Goal: Book appointment/travel/reservation

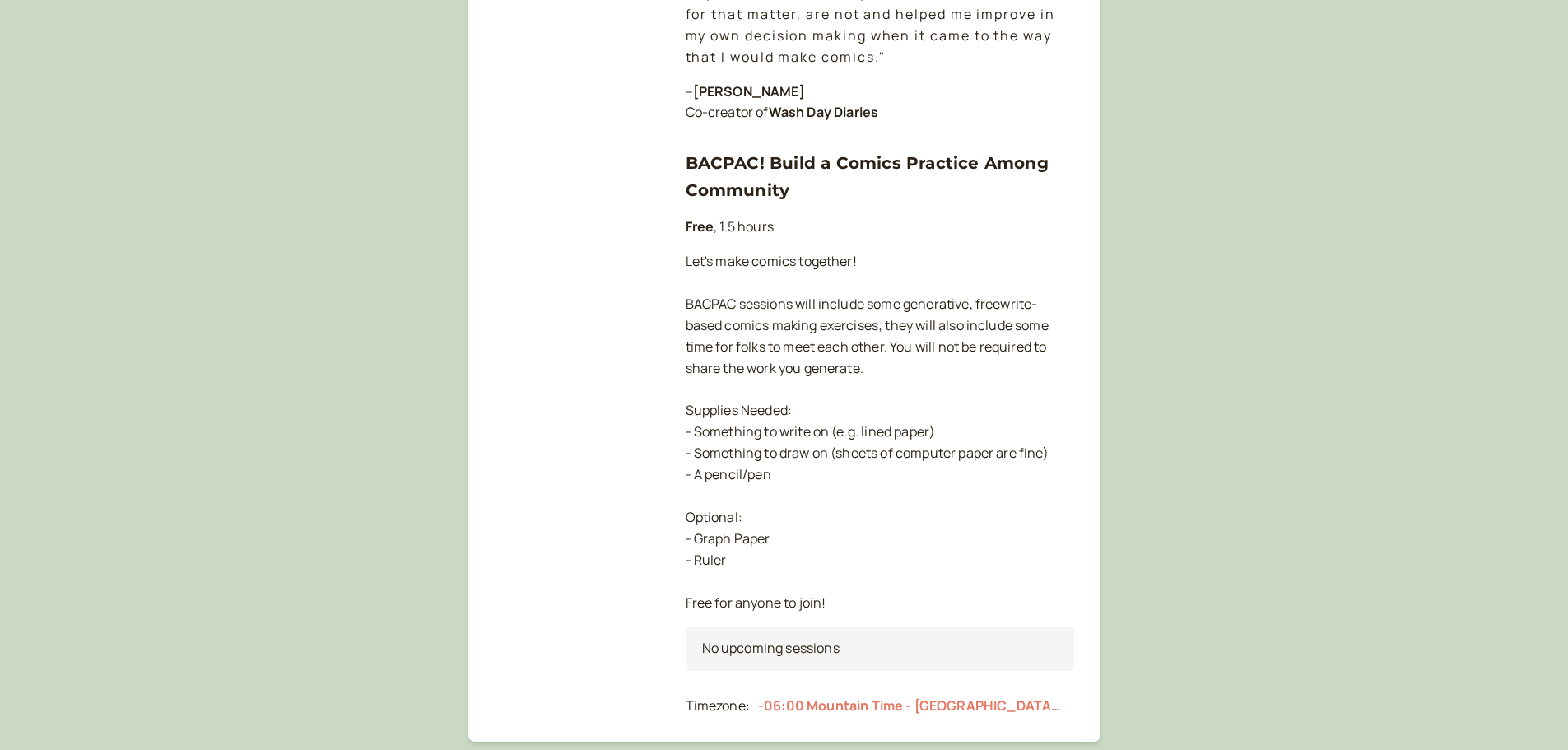
scroll to position [606, 0]
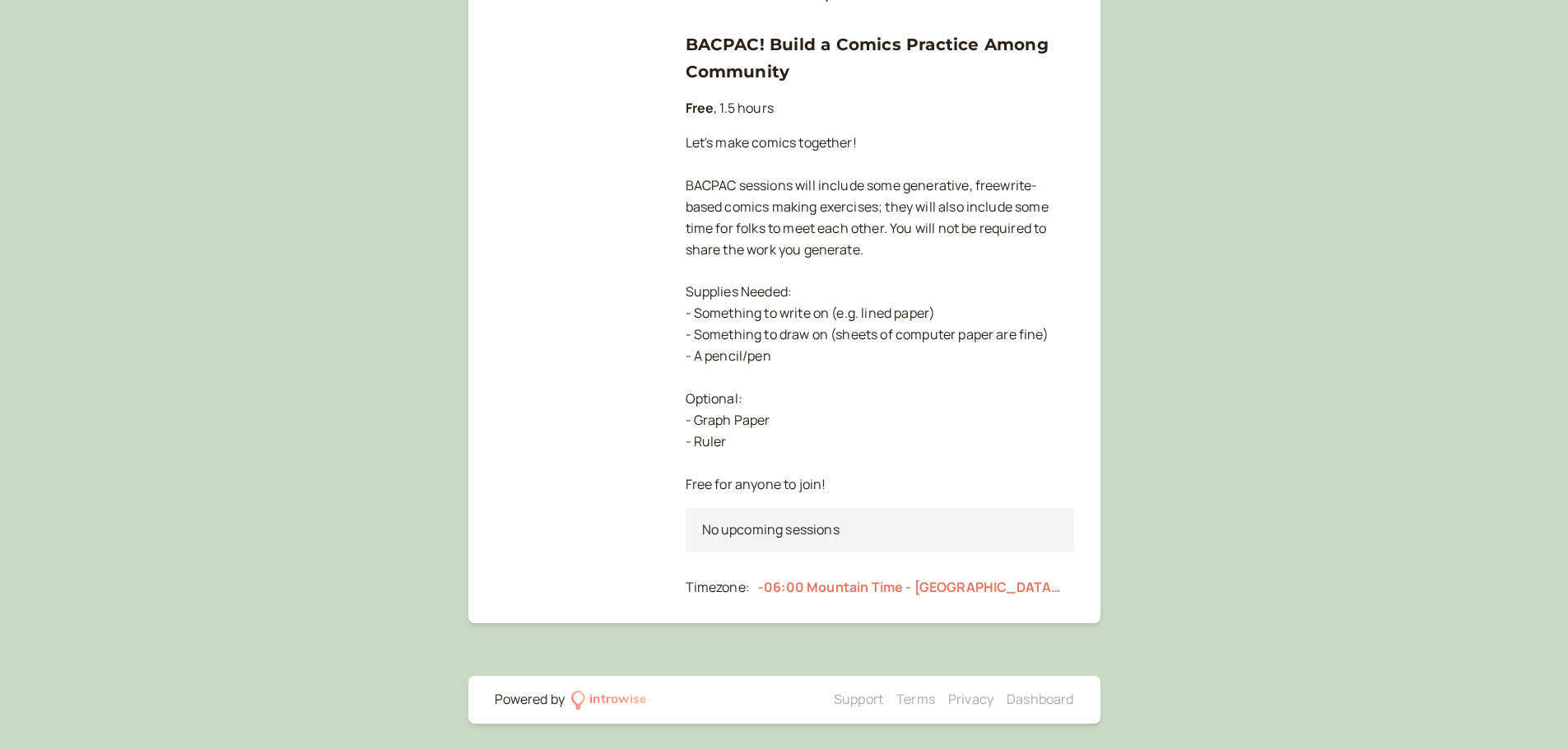
click at [801, 529] on div "No upcoming sessions" at bounding box center [879, 529] width 388 height 45
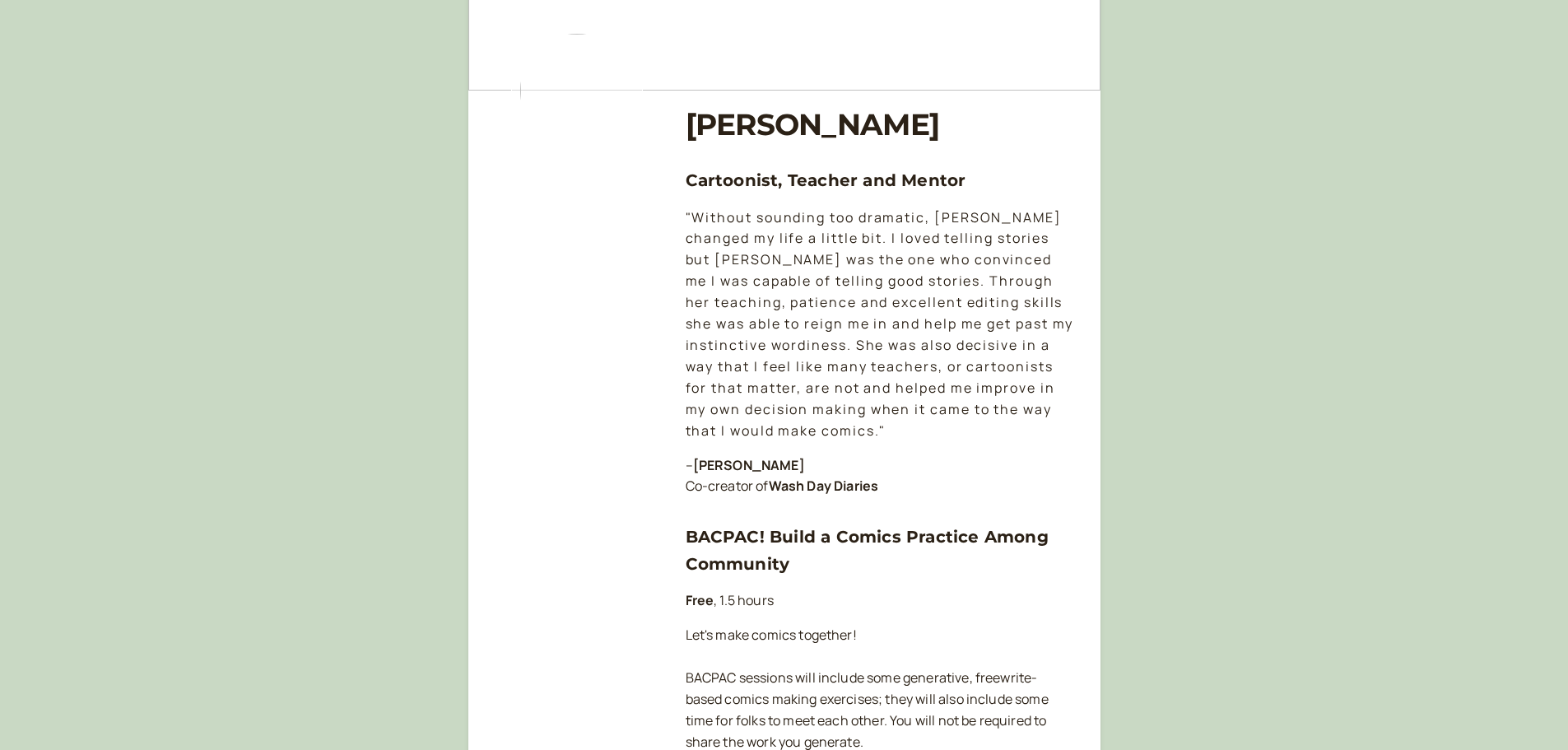
scroll to position [112, 0]
click at [792, 363] on em ""Without sounding too dramatic, [PERSON_NAME] changed my life a little bit. I l…" at bounding box center [879, 325] width 388 height 231
click at [762, 480] on p "– [PERSON_NAME] Co-creator of Wash Day Diaries" at bounding box center [879, 478] width 388 height 43
click at [748, 299] on em ""Without sounding too dramatic, [PERSON_NAME] changed my life a little bit. I l…" at bounding box center [879, 325] width 388 height 231
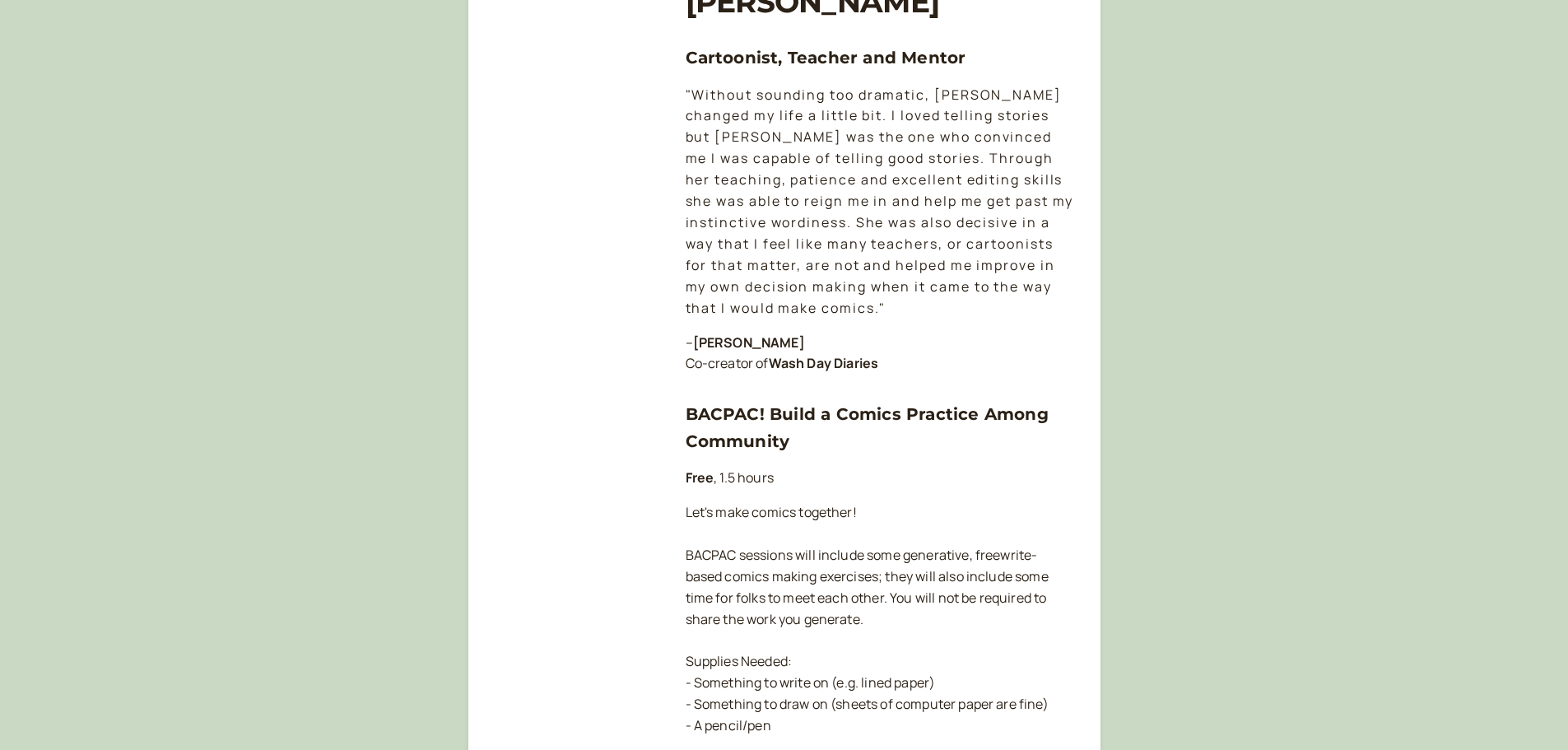
scroll to position [606, 0]
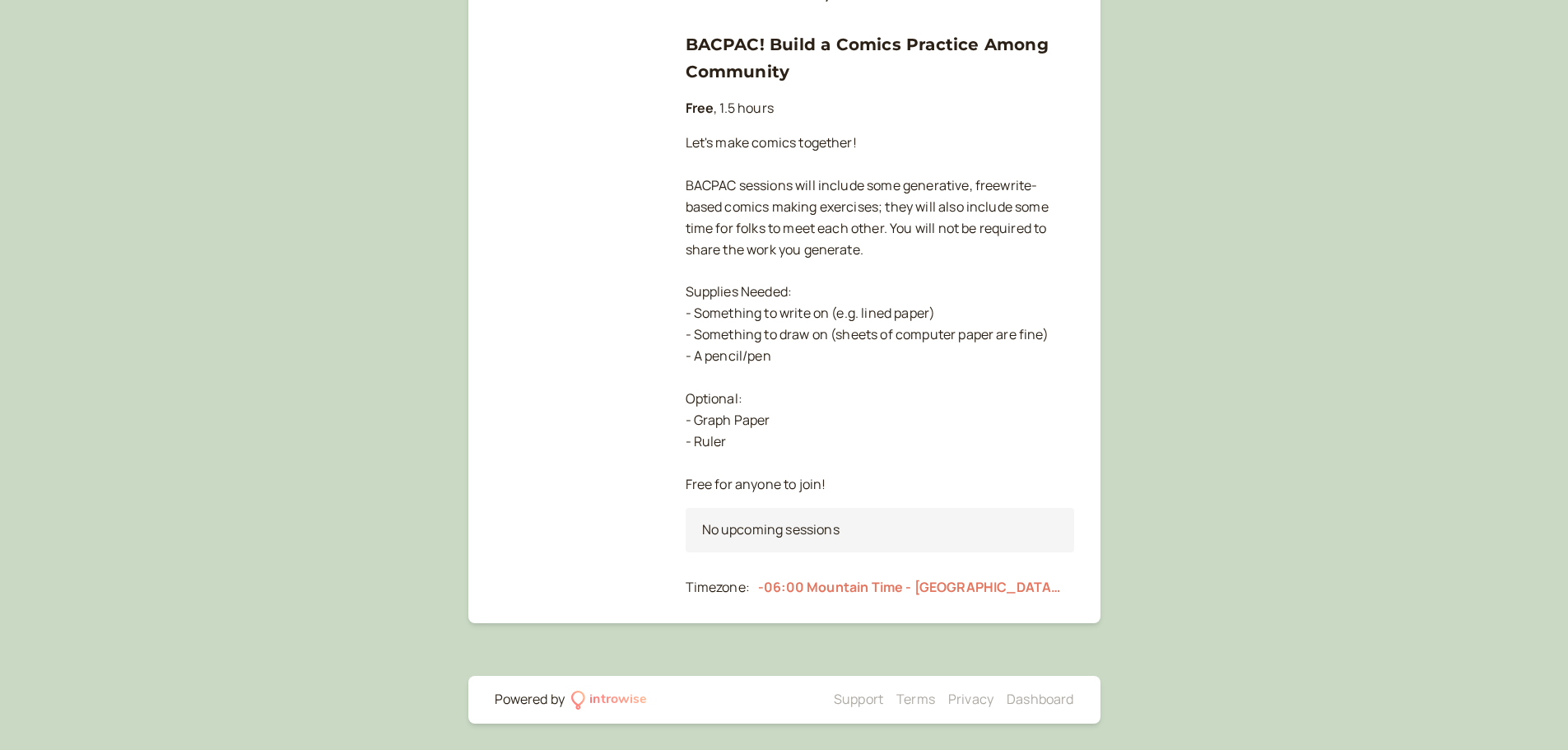
click at [771, 418] on p "Let's make comics together! BACPAC sessions will include some generative, freew…" at bounding box center [879, 313] width 388 height 362
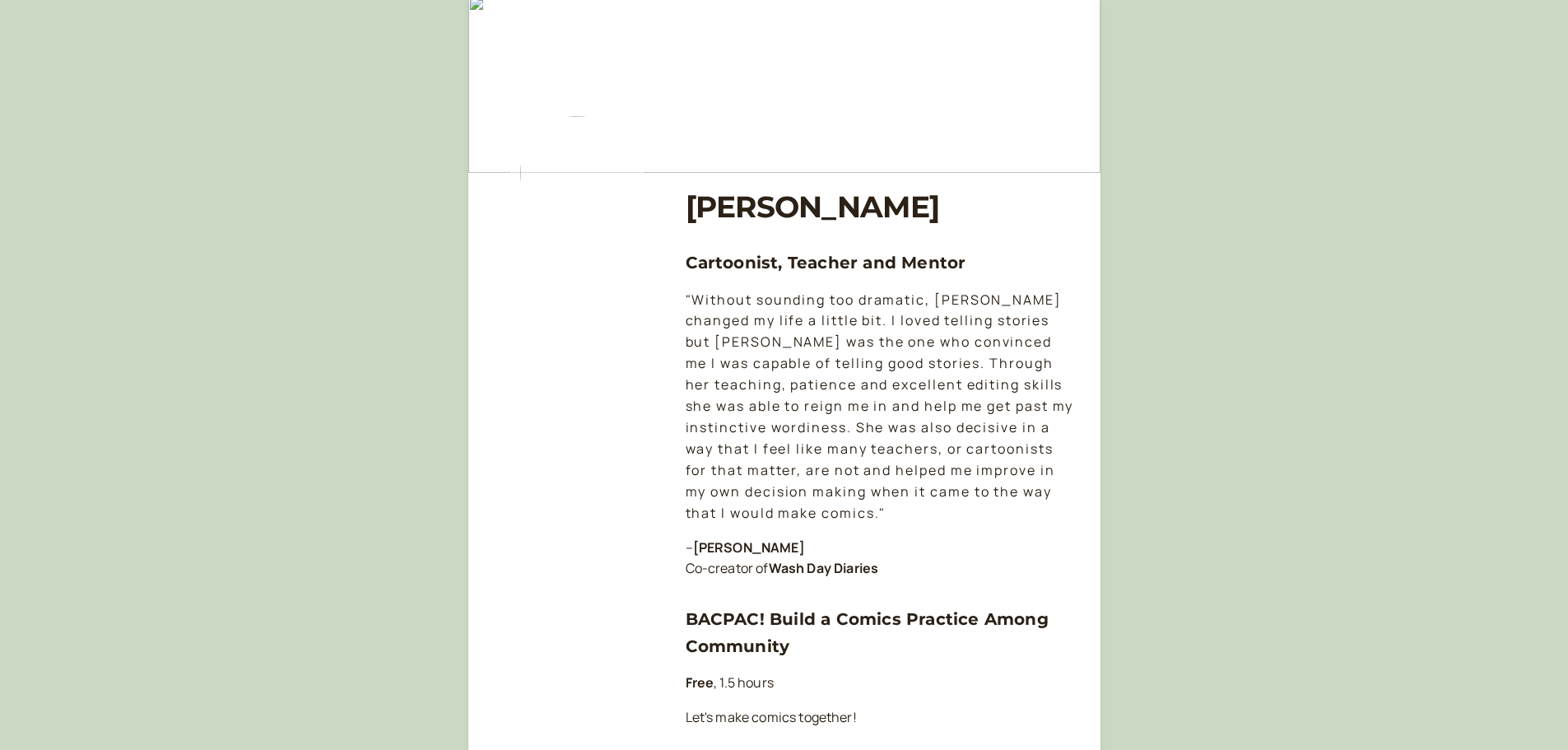
scroll to position [29, 0]
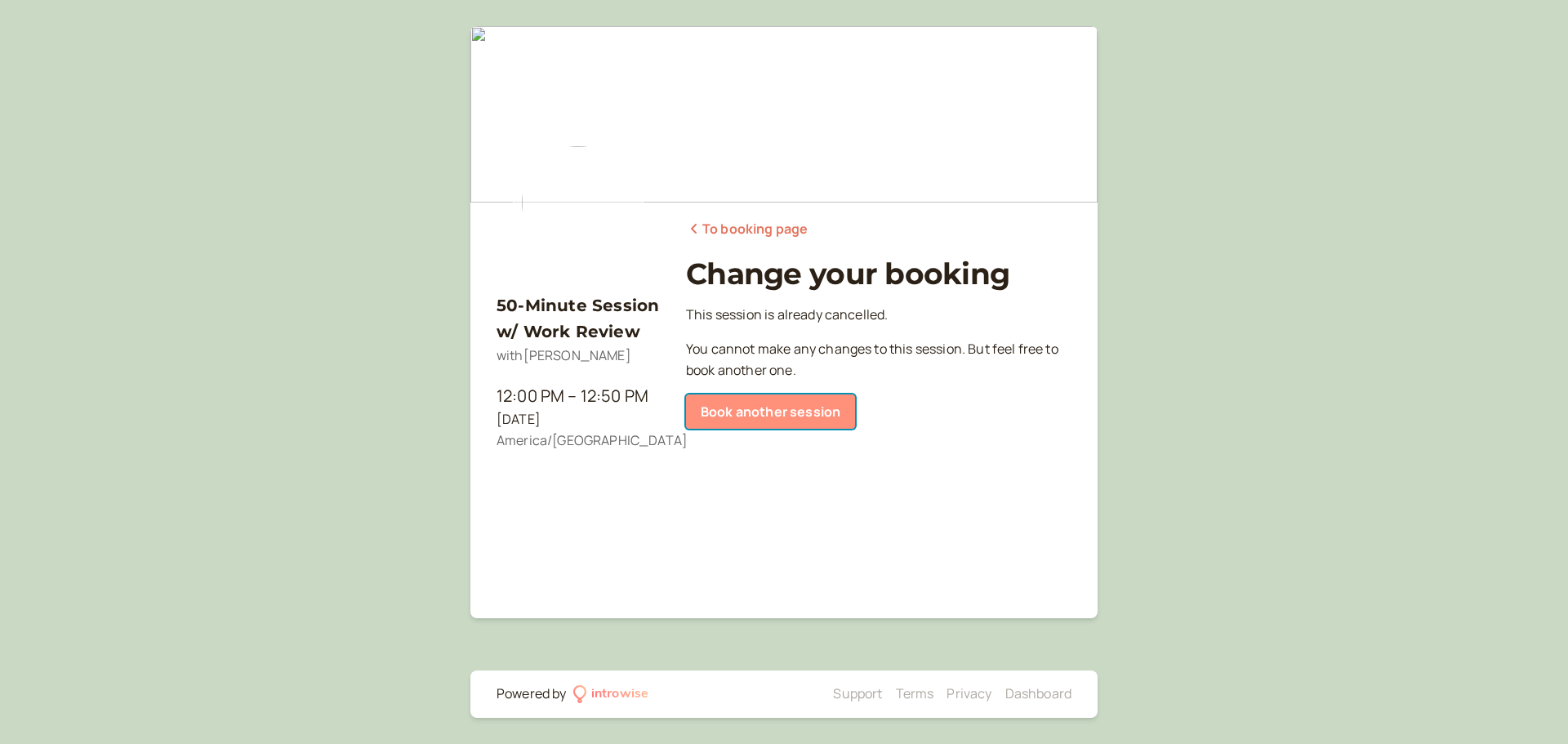
click at [797, 414] on link "Book another session" at bounding box center [770, 411] width 169 height 34
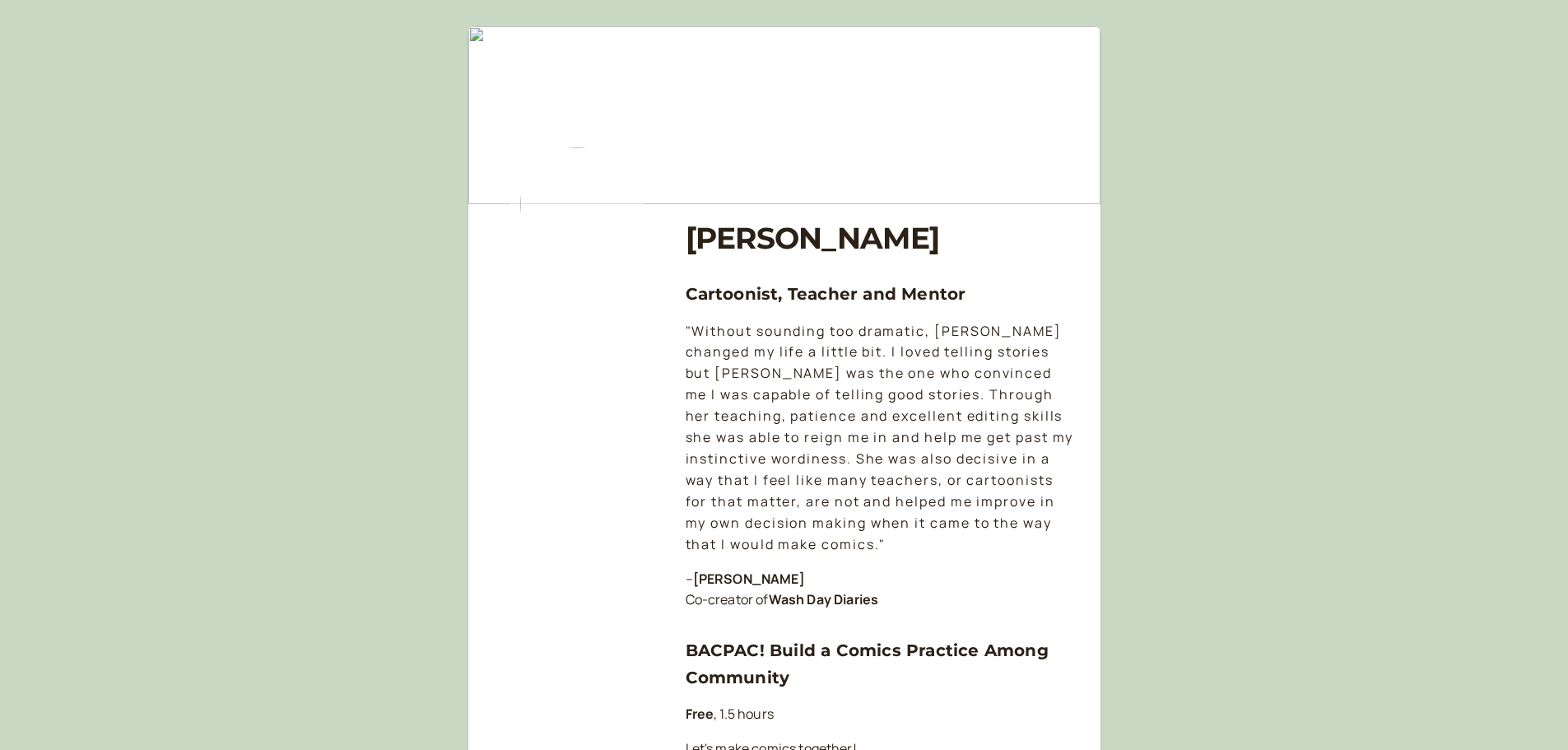
scroll to position [329, 0]
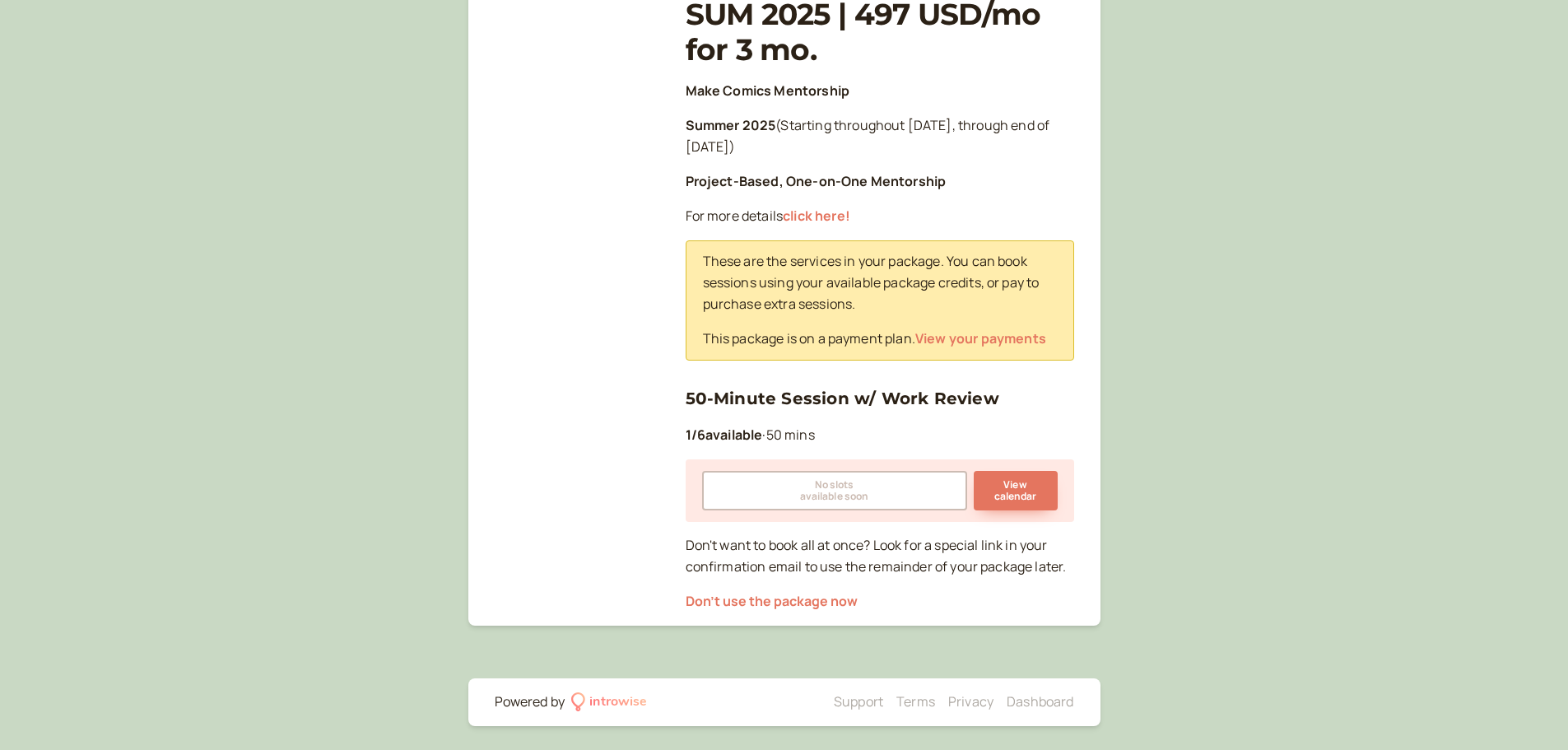
scroll to position [300, 0]
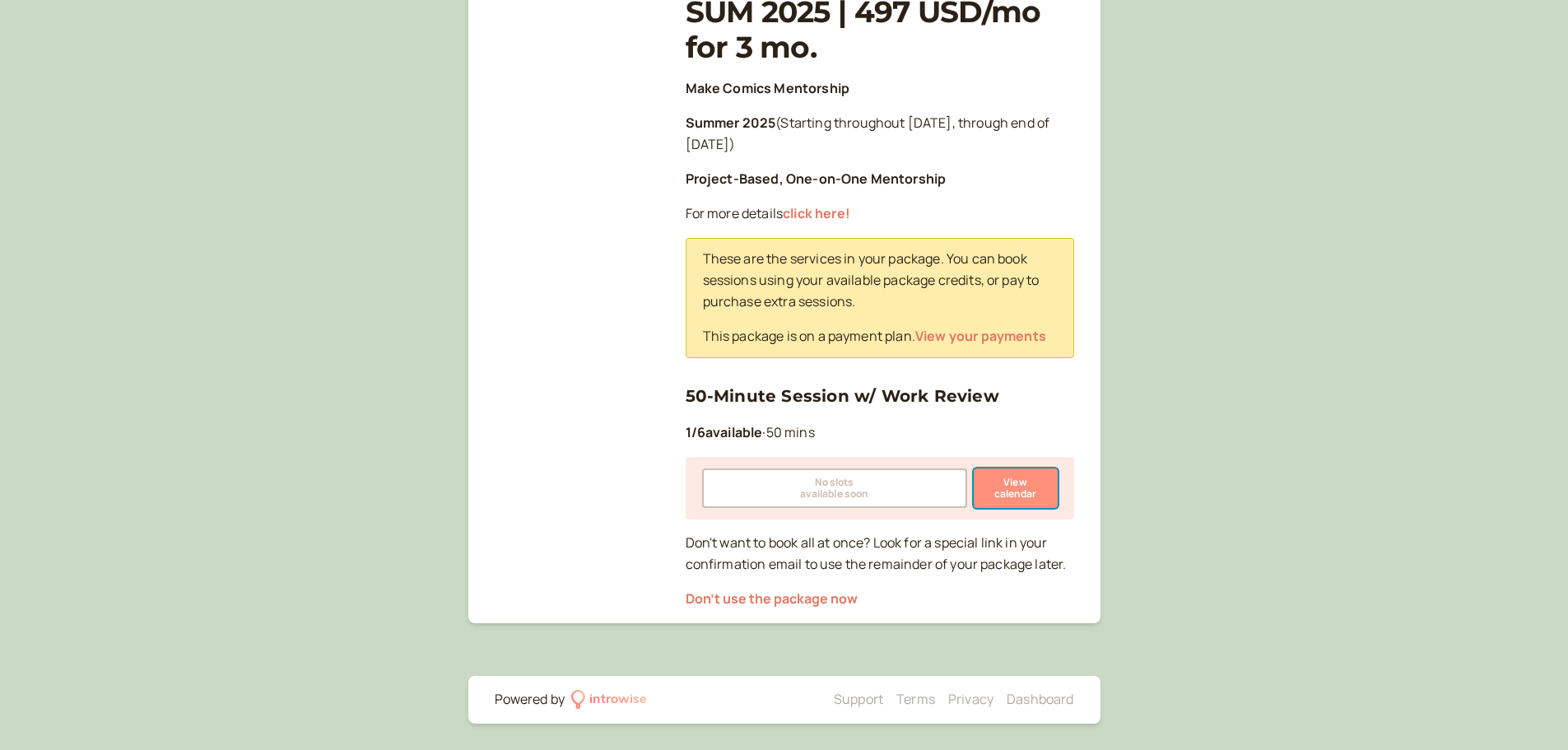
click at [1023, 501] on button "View calendar" at bounding box center [1016, 487] width 84 height 40
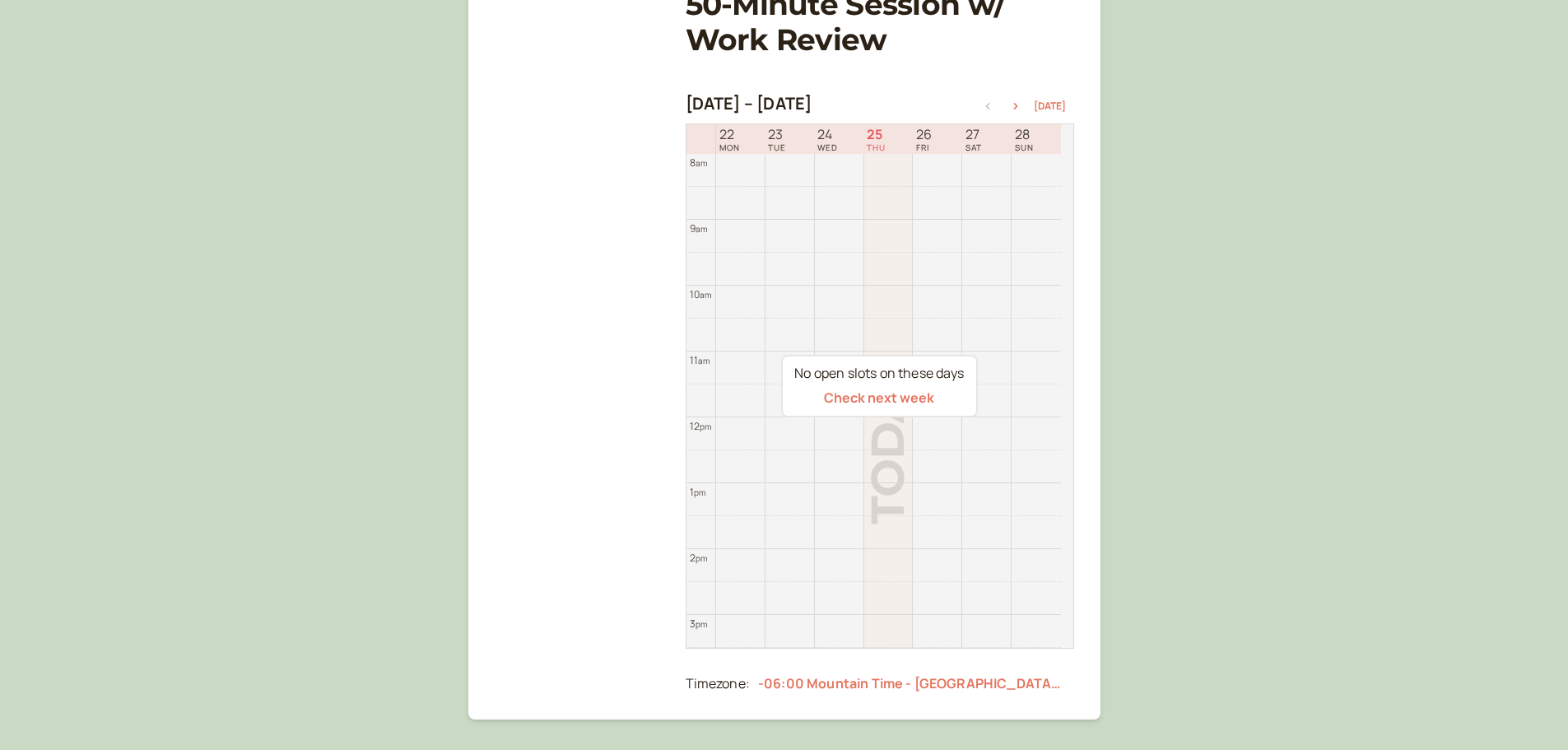
scroll to position [329, 0]
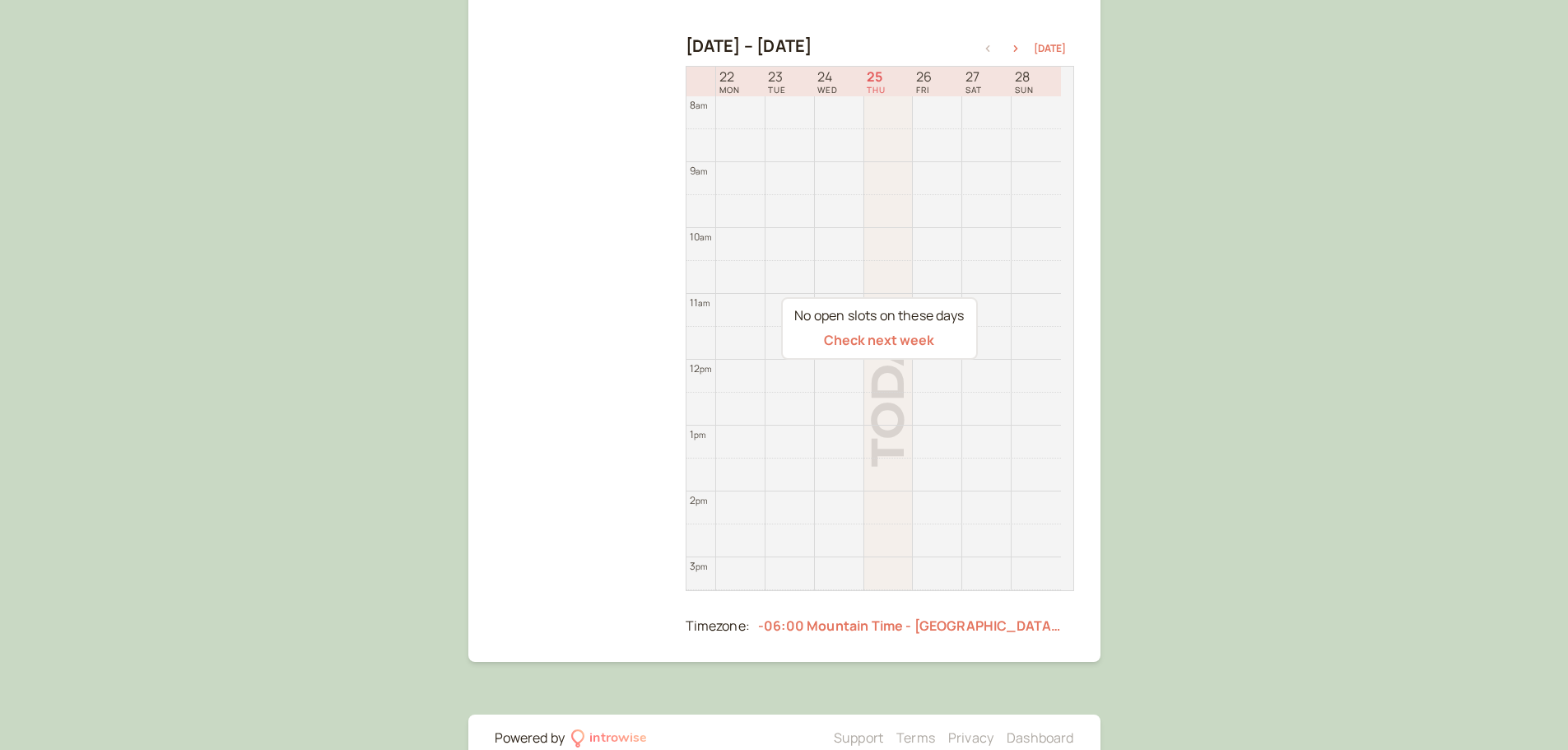
click at [1018, 56] on div "[DATE] – [DATE] [DATE]" at bounding box center [879, 47] width 388 height 23
click at [1017, 51] on icon "button" at bounding box center [1016, 49] width 4 height 7
click at [1016, 48] on icon "button" at bounding box center [1016, 49] width 19 height 7
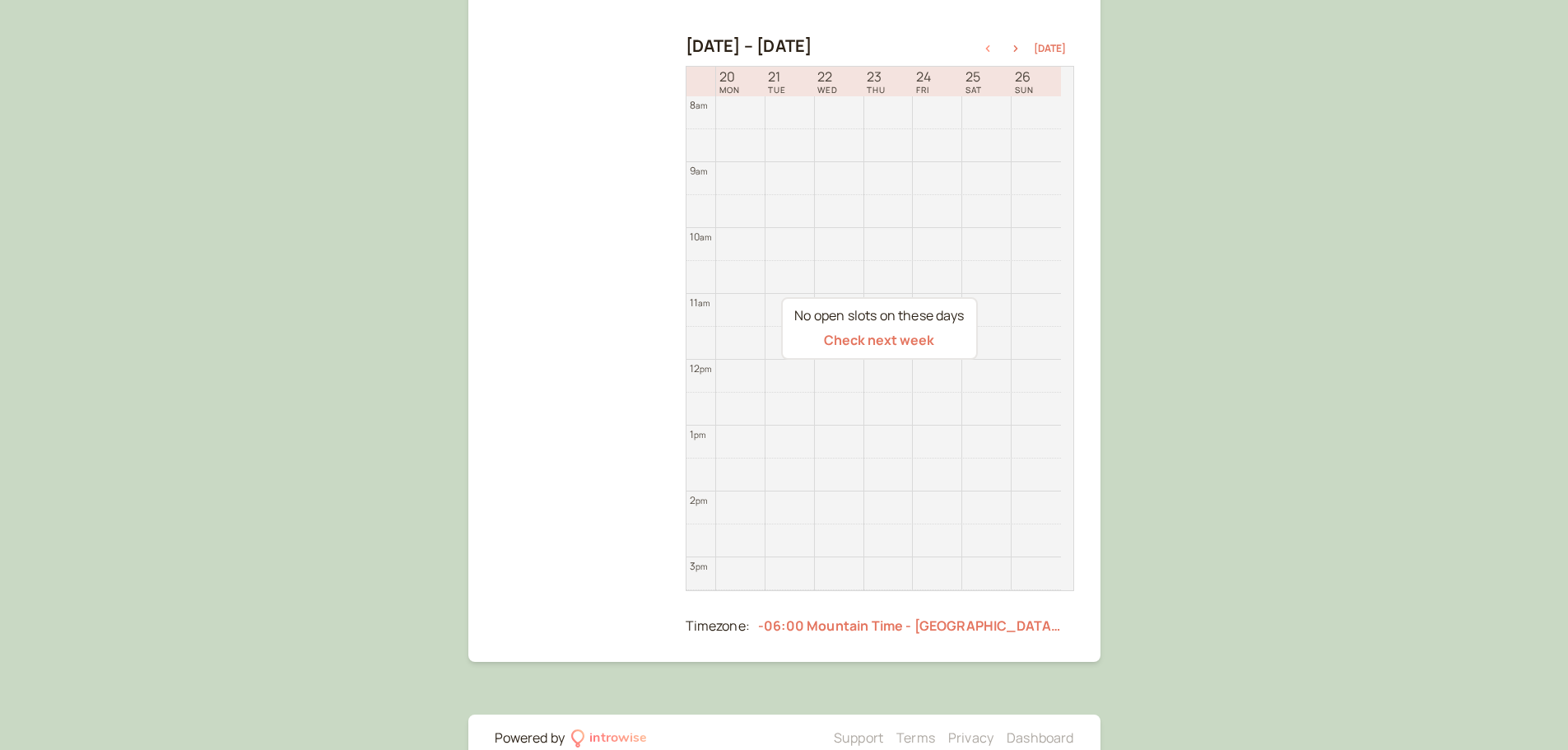
click at [992, 50] on icon "button" at bounding box center [987, 49] width 19 height 7
click at [1021, 53] on button "button" at bounding box center [1016, 49] width 19 height 12
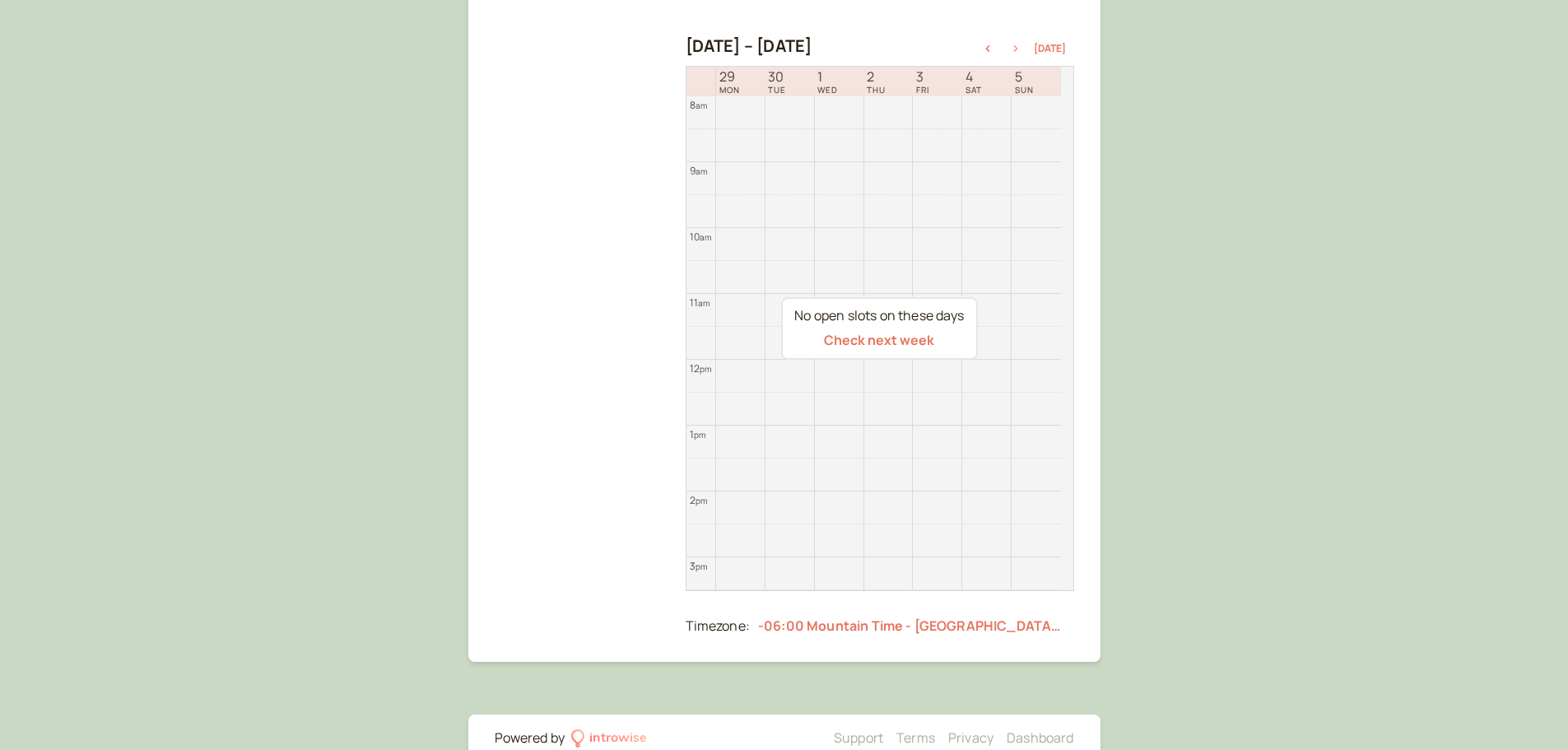
click at [1021, 53] on button "button" at bounding box center [1016, 49] width 19 height 12
